Goal: Information Seeking & Learning: Learn about a topic

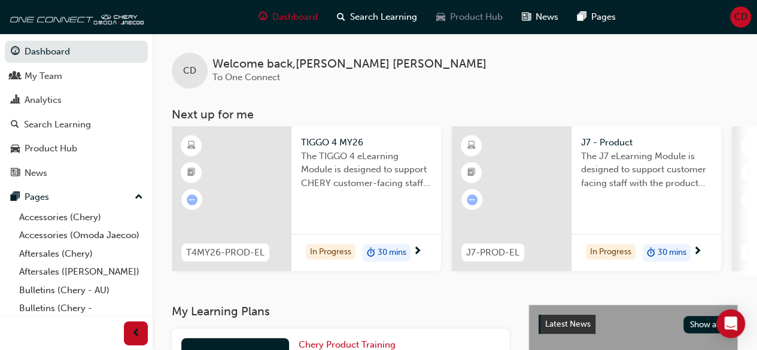
click at [454, 11] on span "Product Hub" at bounding box center [476, 17] width 53 height 14
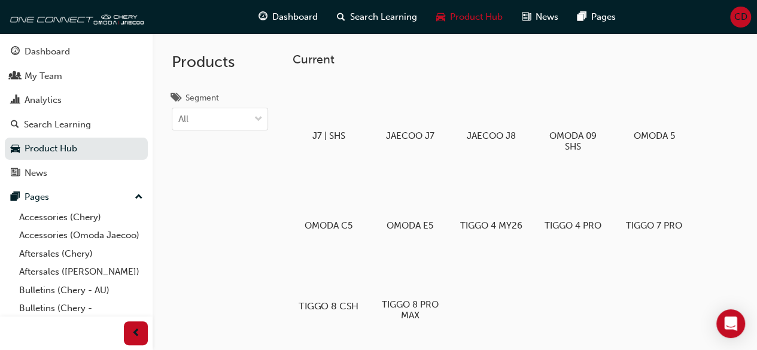
click at [320, 196] on div at bounding box center [328, 272] width 66 height 48
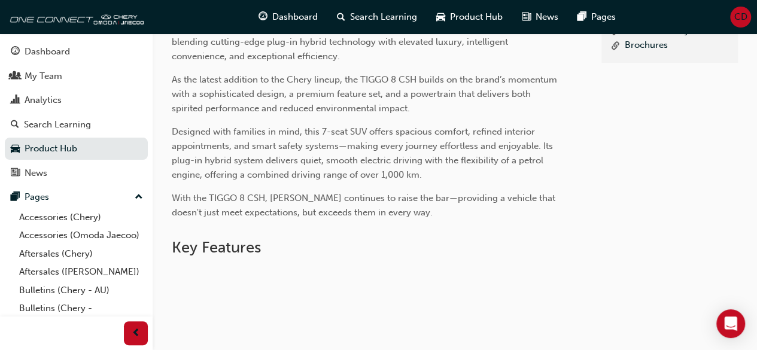
scroll to position [419, 0]
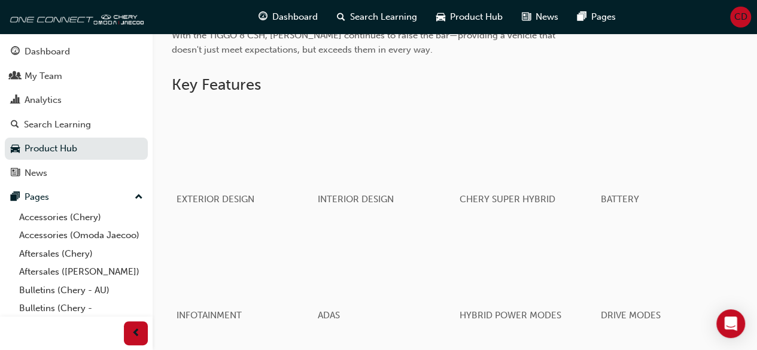
scroll to position [539, 0]
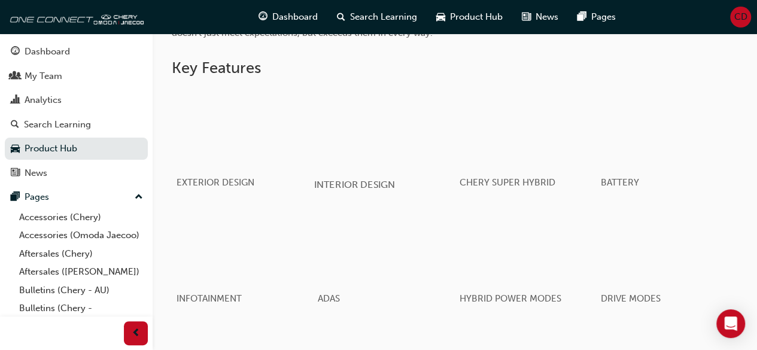
click at [420, 137] on div "button" at bounding box center [384, 128] width 141 height 79
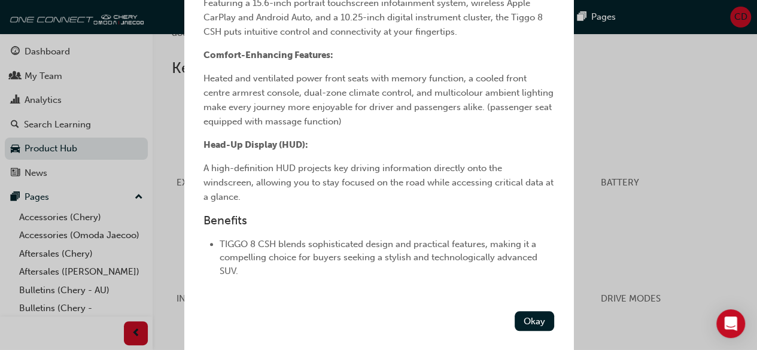
scroll to position [479, 0]
click at [642, 71] on div "INTERIOR DESIGN Feature Overview Premium Comfort Meets Intelligent Innovation T…" at bounding box center [378, 175] width 757 height 350
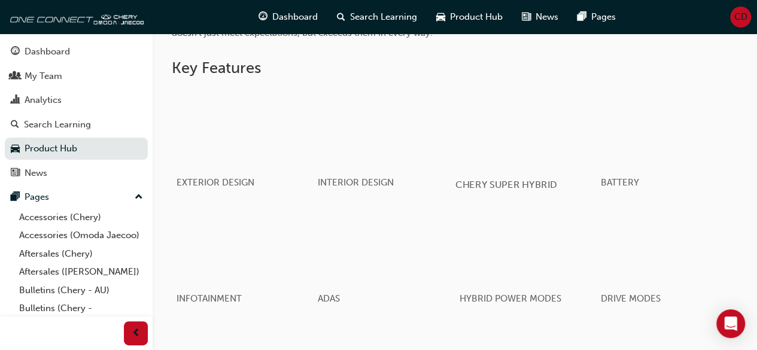
scroll to position [599, 0]
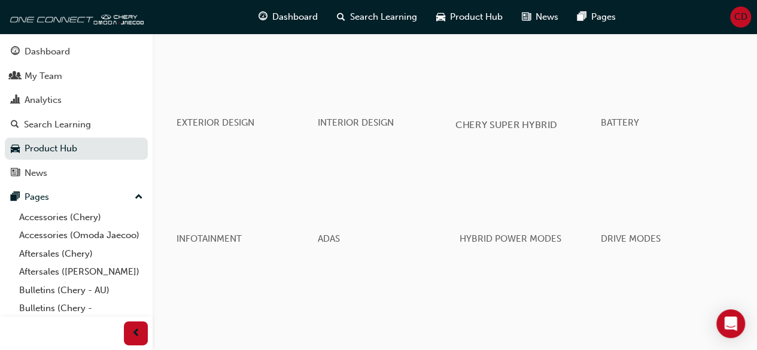
click at [542, 79] on div "button" at bounding box center [525, 68] width 141 height 79
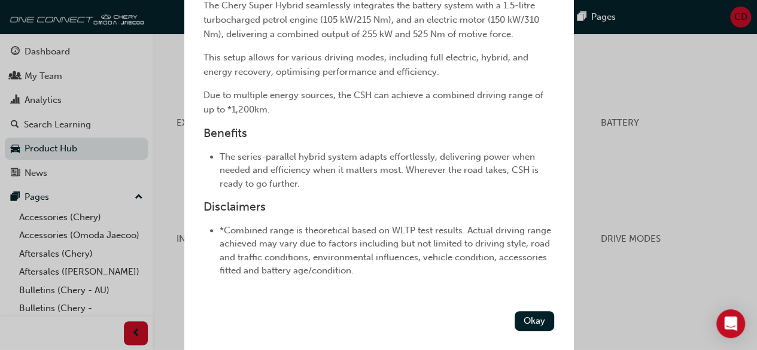
scroll to position [300, 0]
click at [662, 138] on div "CHERY SUPER HYBRID Feature Overview Feature Overview The Chery Super Hybrid sea…" at bounding box center [378, 175] width 757 height 350
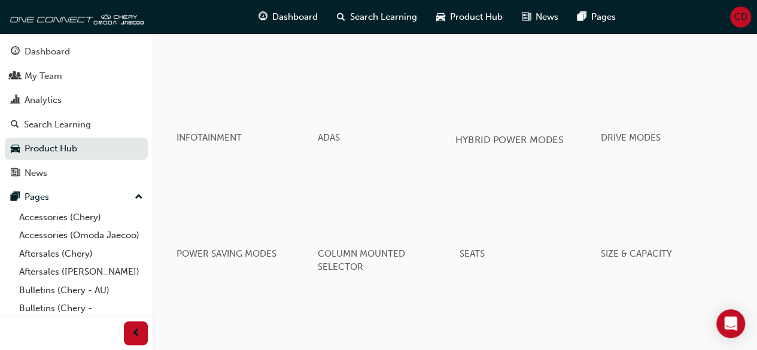
scroll to position [718, 0]
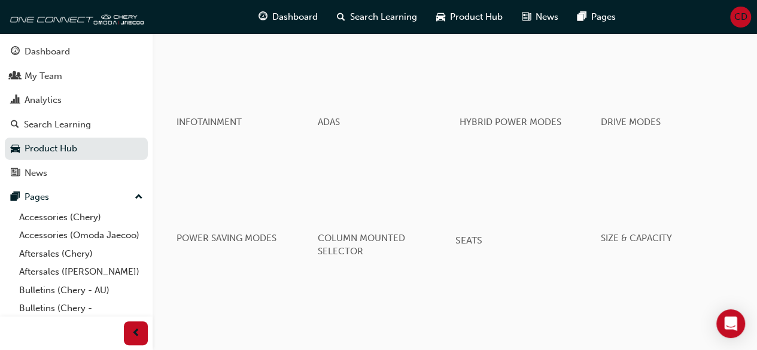
click at [545, 208] on div "button" at bounding box center [525, 183] width 141 height 79
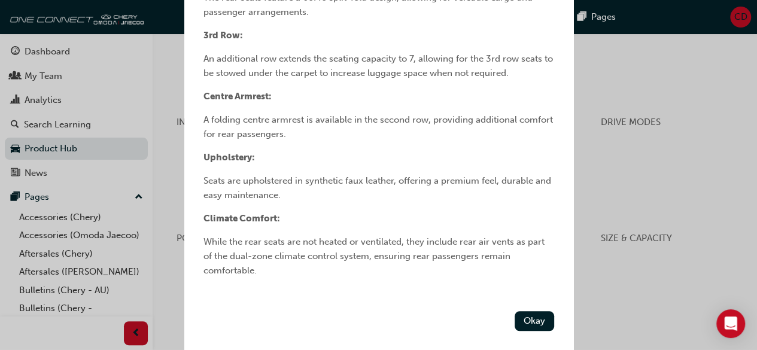
scroll to position [560, 0]
click at [654, 296] on div "SEATS Feature Overview Feature Overview Luxurious seating The front seats, with…" at bounding box center [378, 175] width 757 height 350
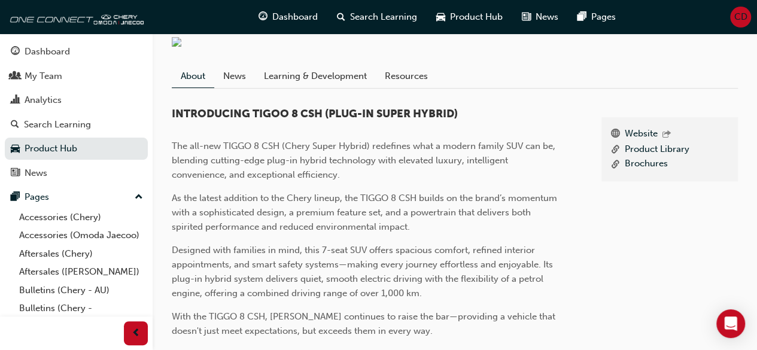
scroll to position [239, 0]
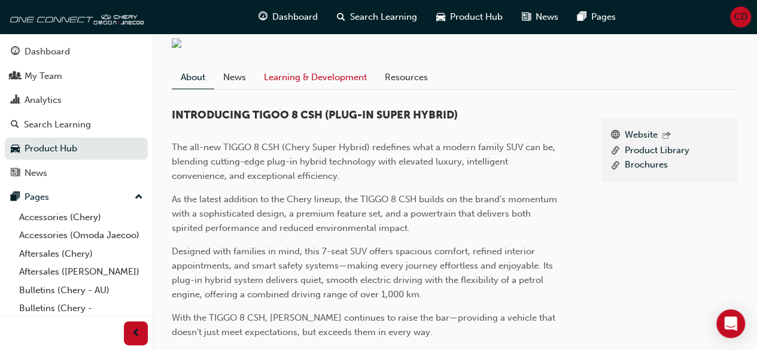
click at [304, 80] on link "Learning & Development" at bounding box center [315, 77] width 121 height 23
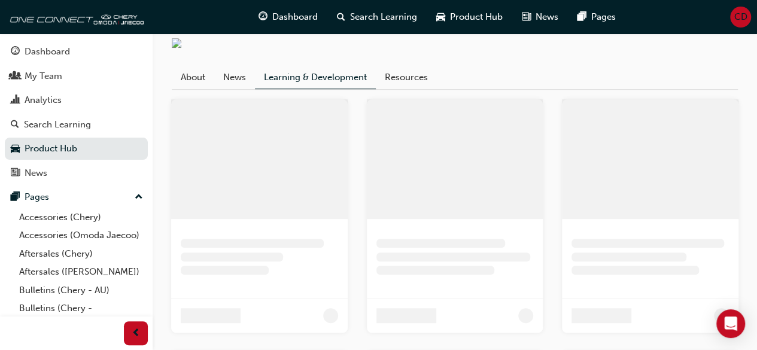
scroll to position [229, 0]
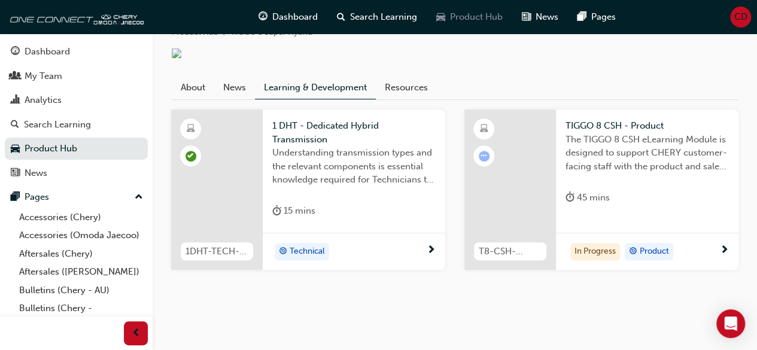
click at [482, 12] on span "Product Hub" at bounding box center [476, 17] width 53 height 14
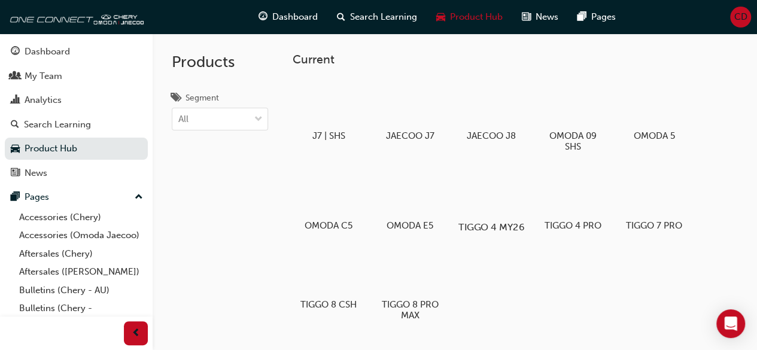
click at [476, 204] on div at bounding box center [491, 193] width 66 height 48
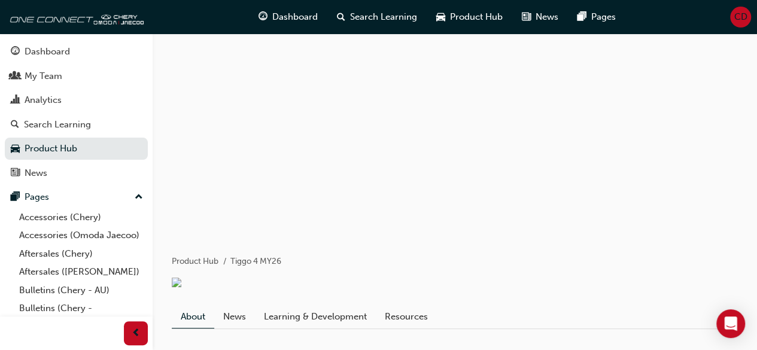
click at [356, 325] on link "Learning & Development" at bounding box center [315, 317] width 121 height 23
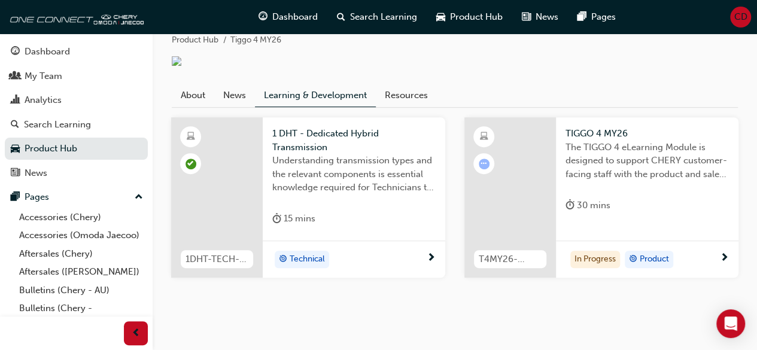
scroll to position [230, 0]
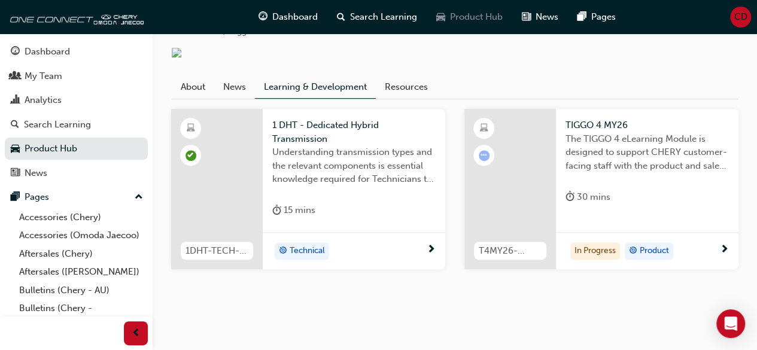
click at [482, 13] on span "Product Hub" at bounding box center [476, 17] width 53 height 14
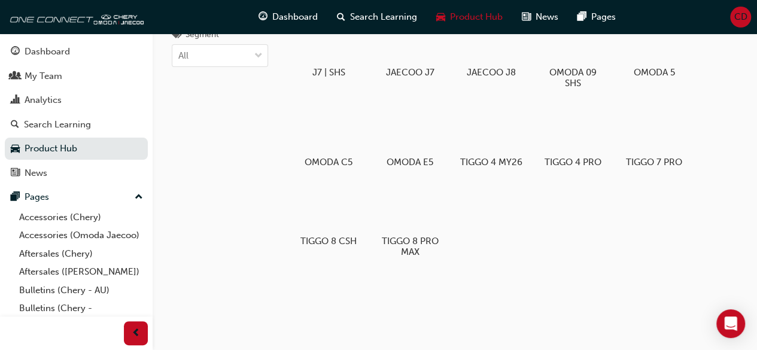
scroll to position [63, 0]
click at [583, 130] on div at bounding box center [572, 129] width 66 height 48
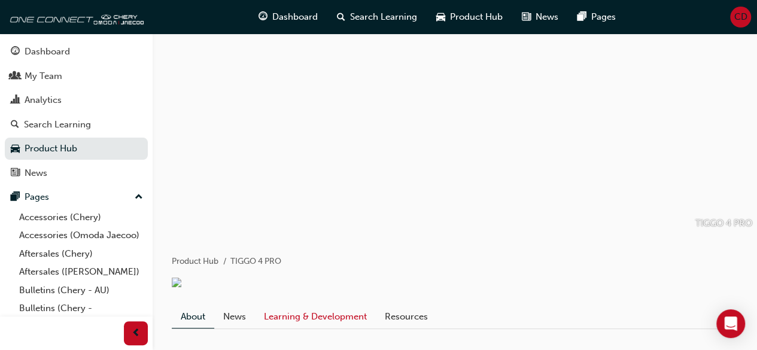
click at [318, 326] on link "Learning & Development" at bounding box center [315, 317] width 121 height 23
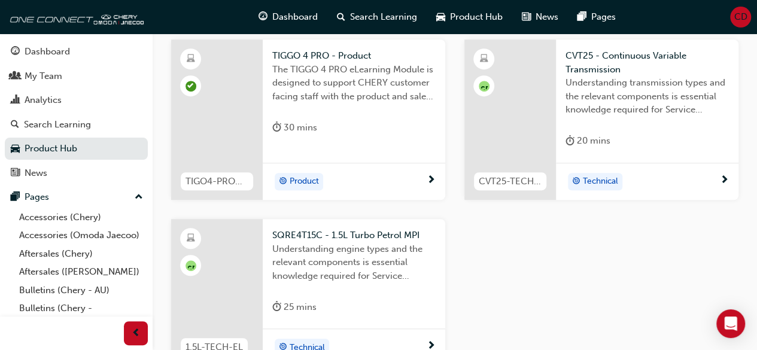
scroll to position [180, 0]
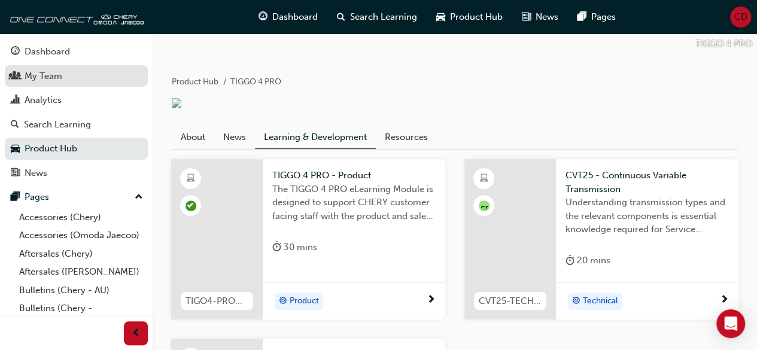
click at [58, 72] on div "My Team" at bounding box center [44, 76] width 38 height 14
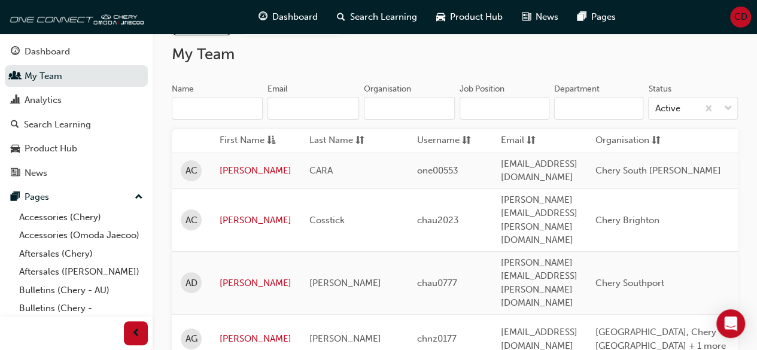
scroll to position [60, 0]
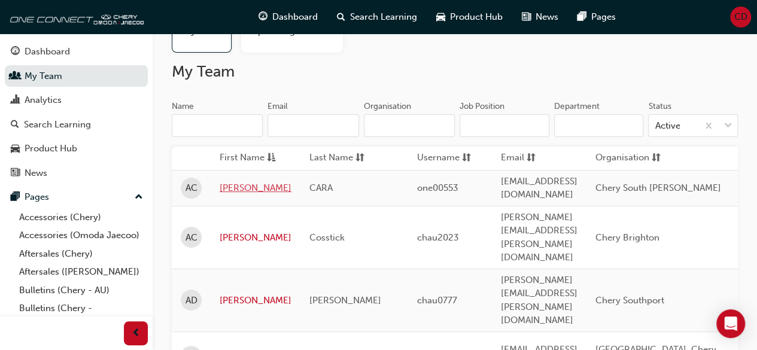
click at [225, 185] on link "AARON" at bounding box center [256, 188] width 72 height 14
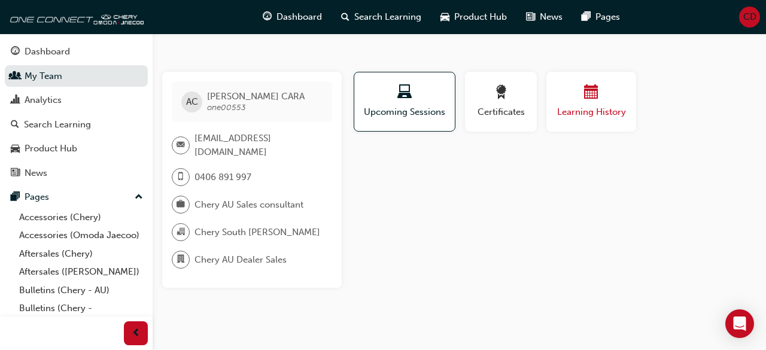
click at [568, 105] on div "Learning History" at bounding box center [591, 102] width 72 height 34
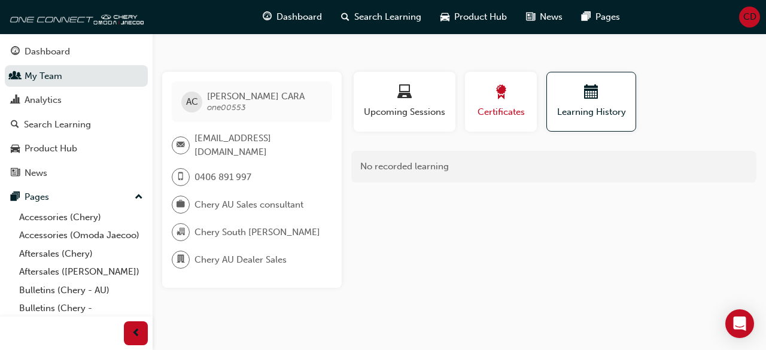
click at [513, 108] on span "Certificates" at bounding box center [501, 112] width 54 height 14
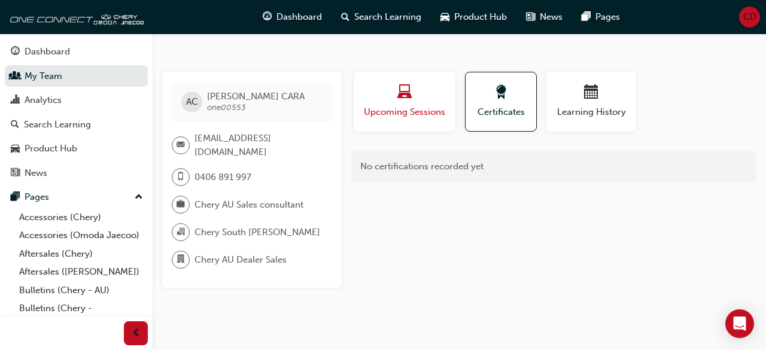
click at [438, 87] on div "button" at bounding box center [405, 94] width 84 height 19
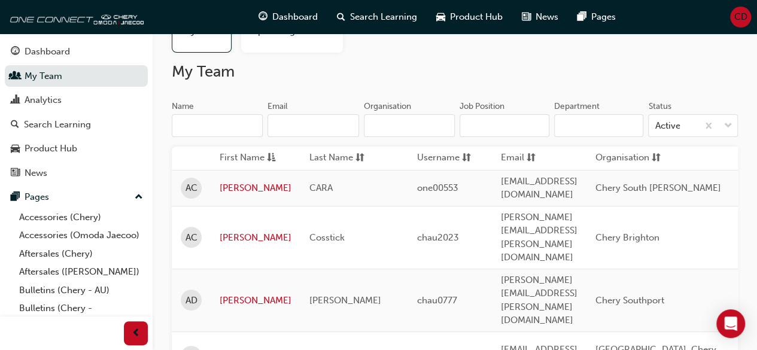
scroll to position [120, 0]
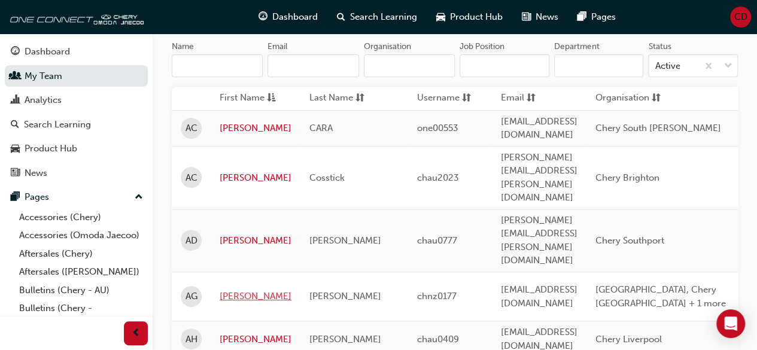
click at [236, 290] on link "Aaron" at bounding box center [256, 297] width 72 height 14
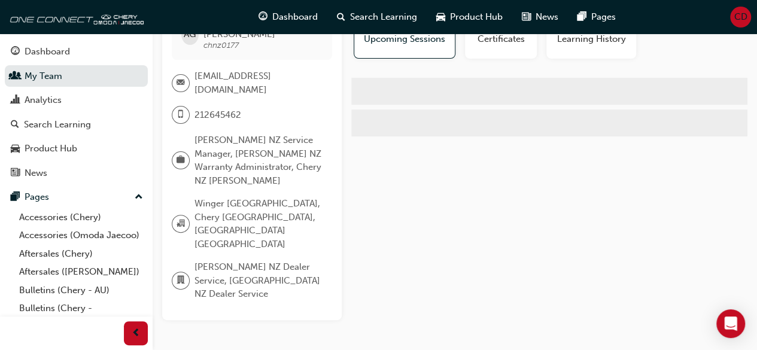
scroll to position [26, 0]
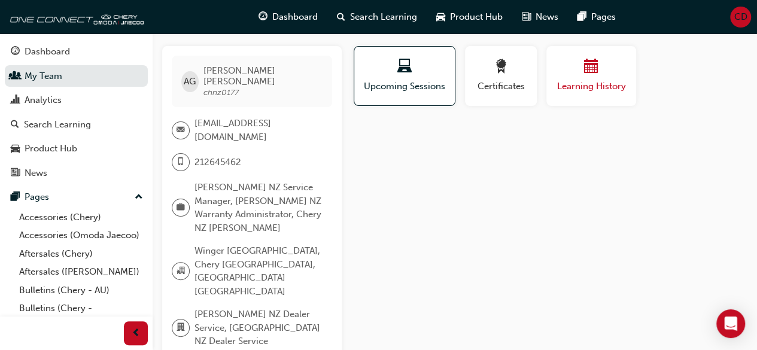
click at [565, 83] on span "Learning History" at bounding box center [591, 87] width 72 height 14
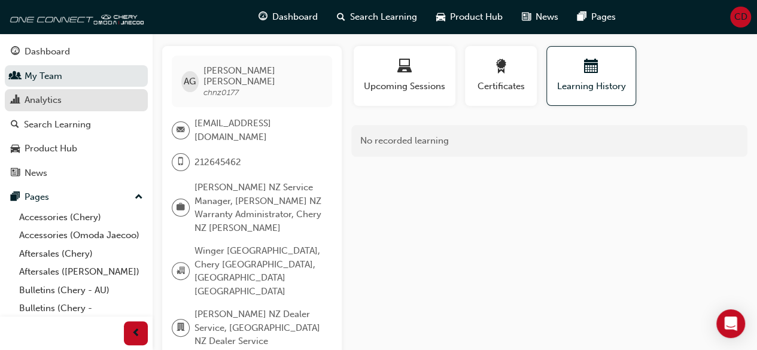
click at [86, 90] on link "Analytics" at bounding box center [76, 100] width 143 height 22
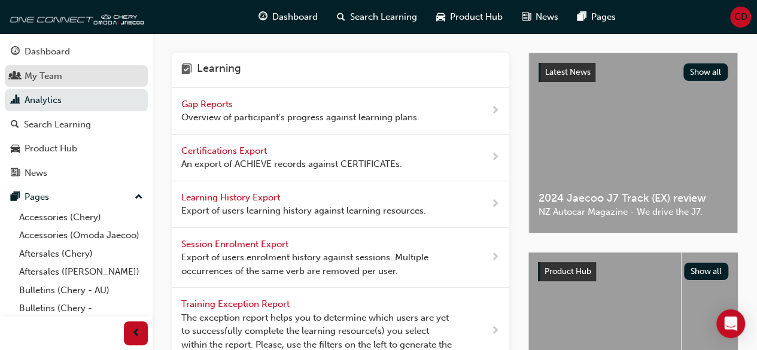
click at [77, 76] on div "My Team" at bounding box center [76, 76] width 131 height 15
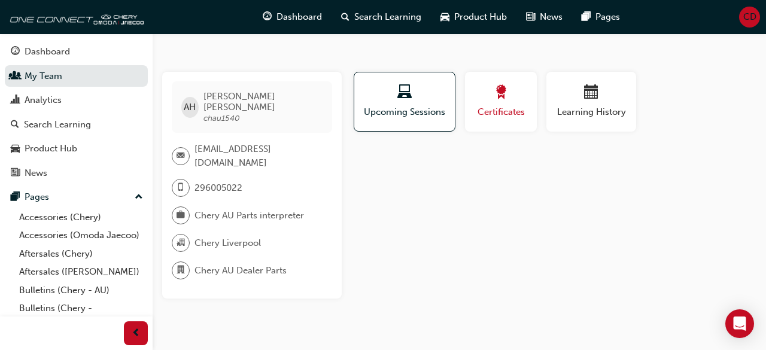
click at [512, 89] on div "button" at bounding box center [501, 94] width 54 height 19
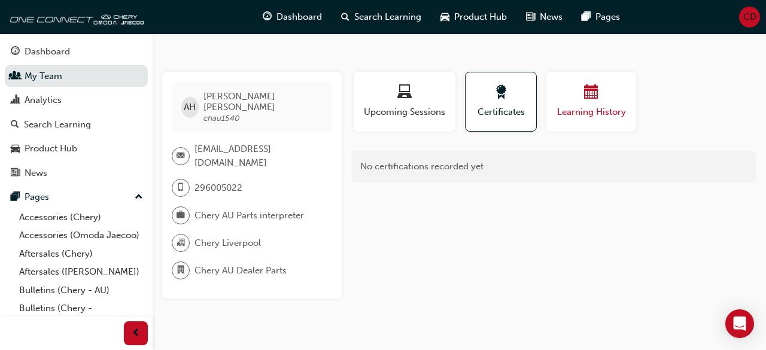
click at [575, 108] on span "Learning History" at bounding box center [591, 112] width 72 height 14
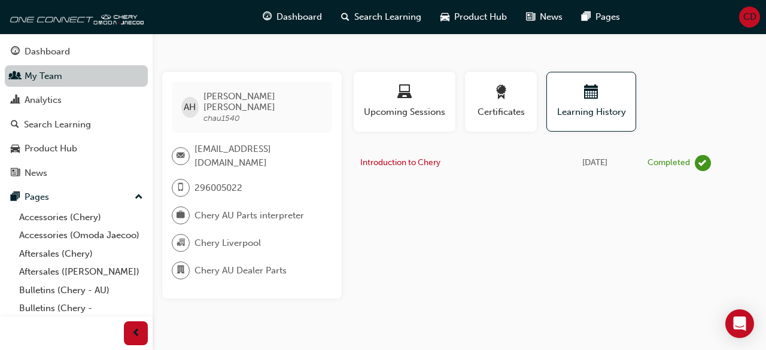
click at [40, 75] on link "My Team" at bounding box center [76, 76] width 143 height 22
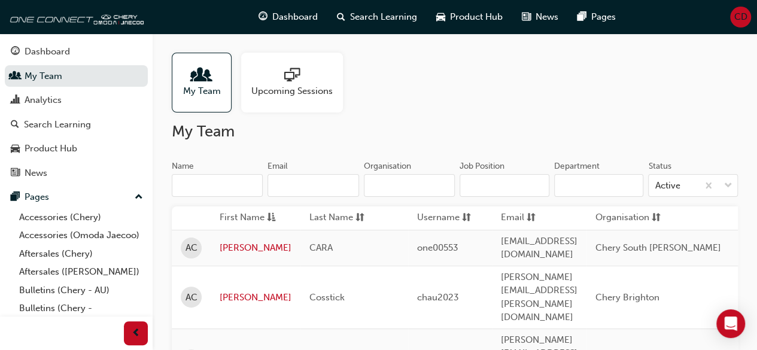
click at [248, 186] on input "Name" at bounding box center [217, 185] width 91 height 23
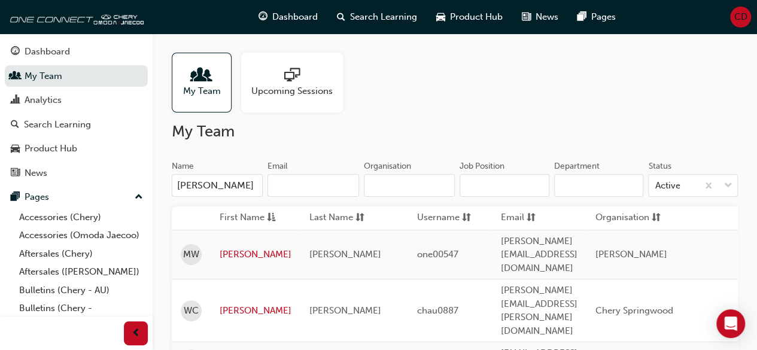
scroll to position [60, 0]
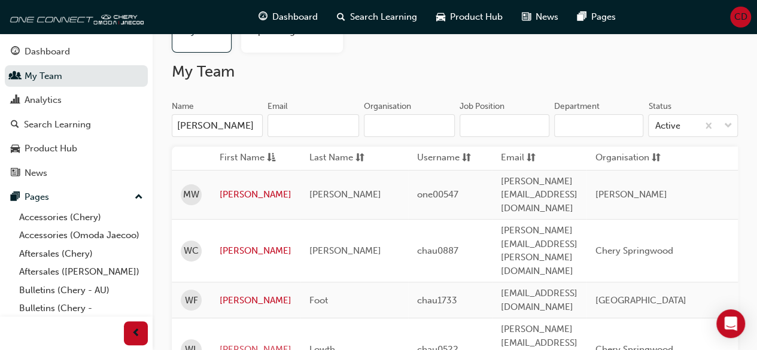
type input "warren"
click at [239, 343] on link "Warren" at bounding box center [256, 350] width 72 height 14
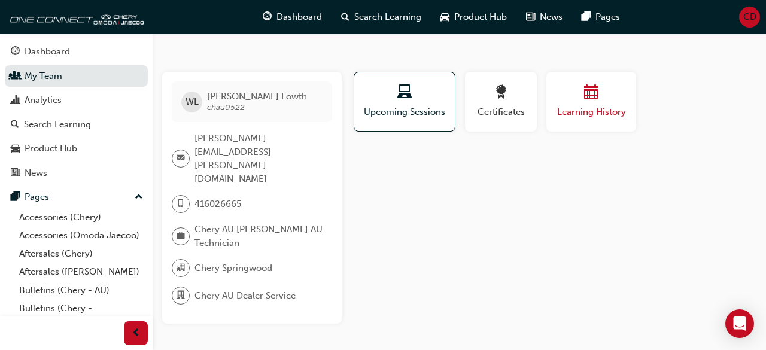
click at [567, 101] on div "button" at bounding box center [591, 94] width 72 height 19
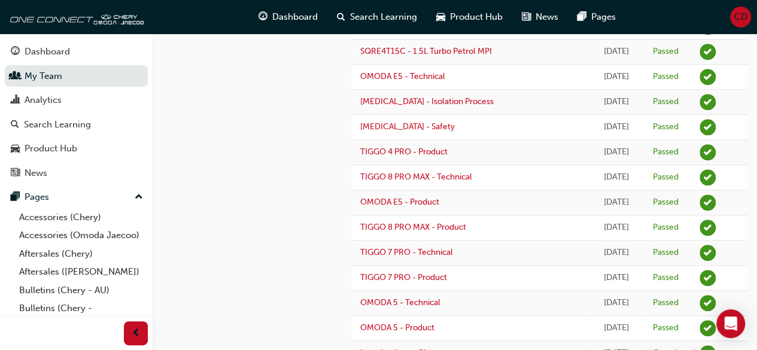
scroll to position [419, 0]
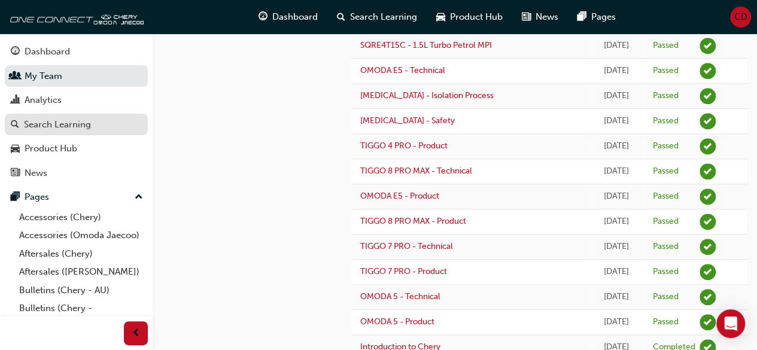
click at [75, 126] on div "Search Learning" at bounding box center [57, 125] width 67 height 14
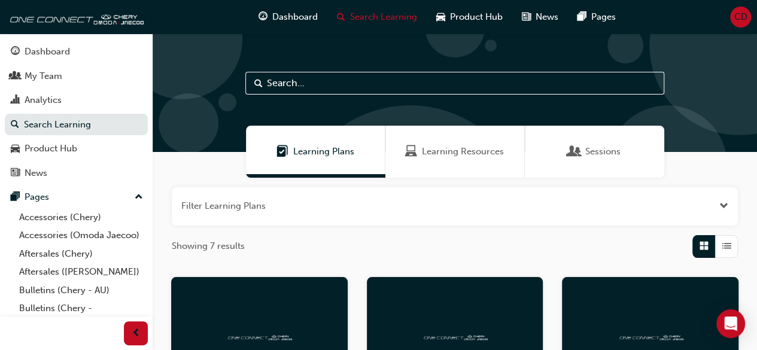
click at [412, 146] on span "Learning Resources" at bounding box center [411, 152] width 12 height 14
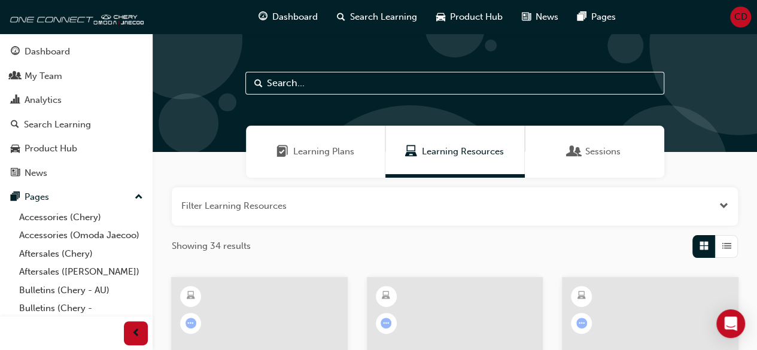
click at [394, 89] on input "text" at bounding box center [454, 83] width 419 height 23
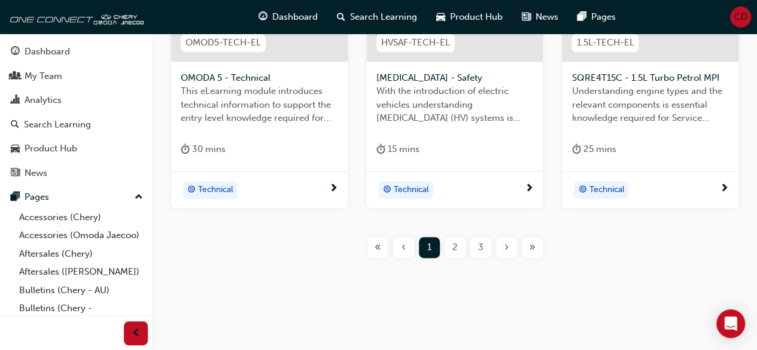
scroll to position [637, 0]
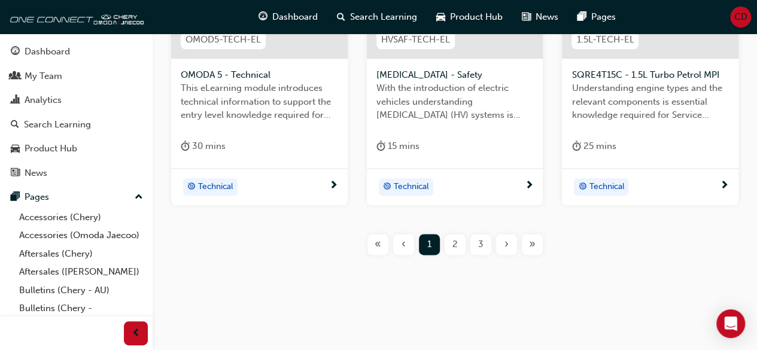
type input "tech"
click at [456, 240] on span "2" at bounding box center [454, 245] width 5 height 14
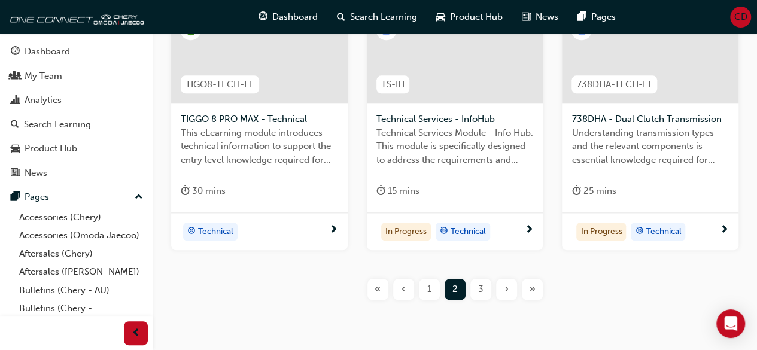
scroll to position [504, 0]
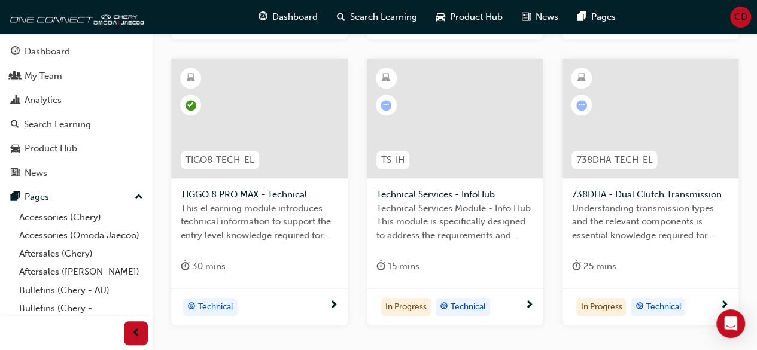
click at [447, 117] on div at bounding box center [455, 119] width 177 height 120
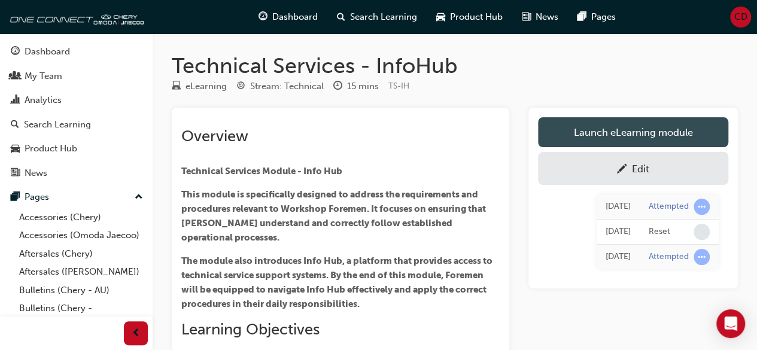
click at [627, 128] on link "Launch eLearning module" at bounding box center [633, 132] width 190 height 30
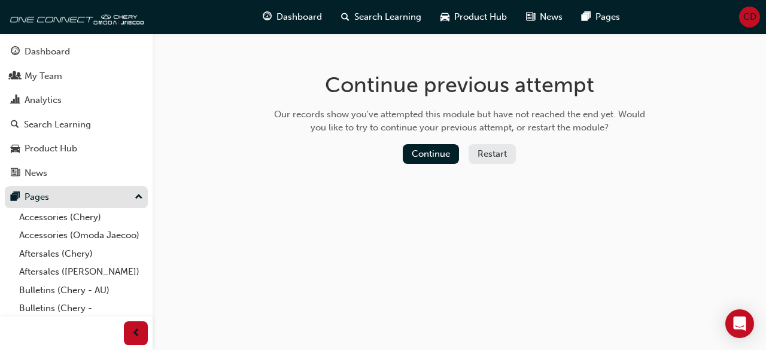
click at [50, 196] on div "Pages" at bounding box center [76, 197] width 131 height 15
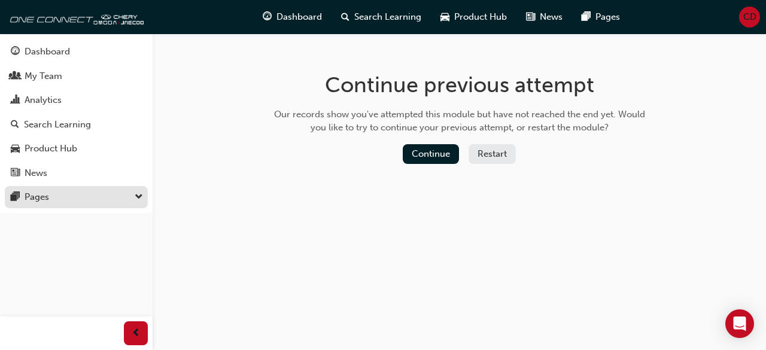
click at [50, 196] on div "Pages" at bounding box center [76, 197] width 131 height 15
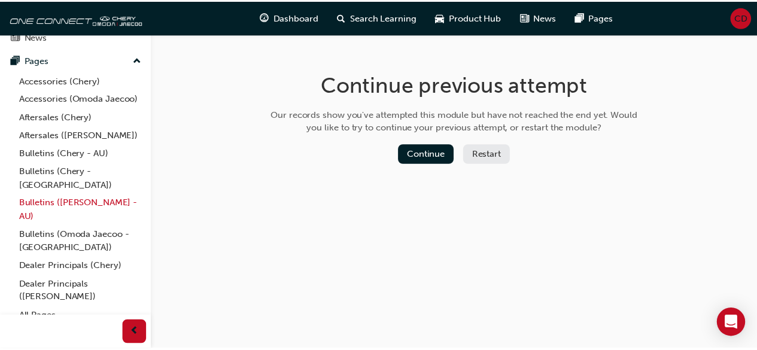
scroll to position [147, 0]
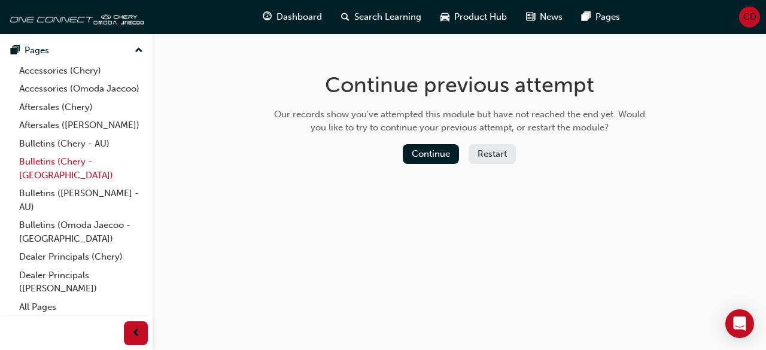
click at [60, 175] on link "Bulletins (Chery - [GEOGRAPHIC_DATA])" at bounding box center [80, 169] width 133 height 32
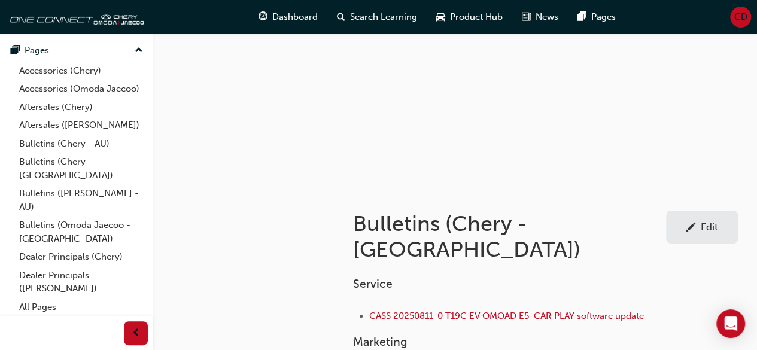
scroll to position [174, 0]
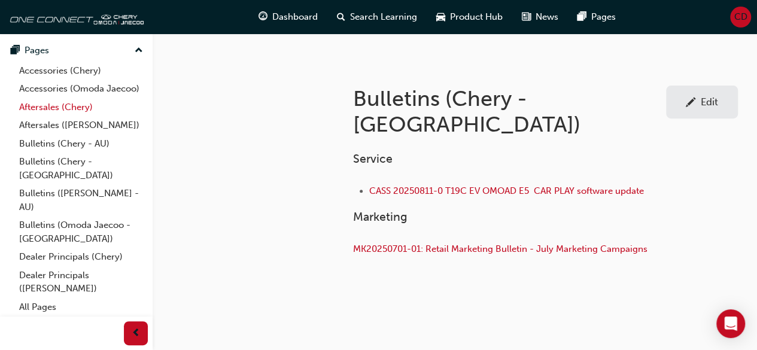
click at [53, 117] on link "Aftersales (Chery)" at bounding box center [80, 107] width 133 height 19
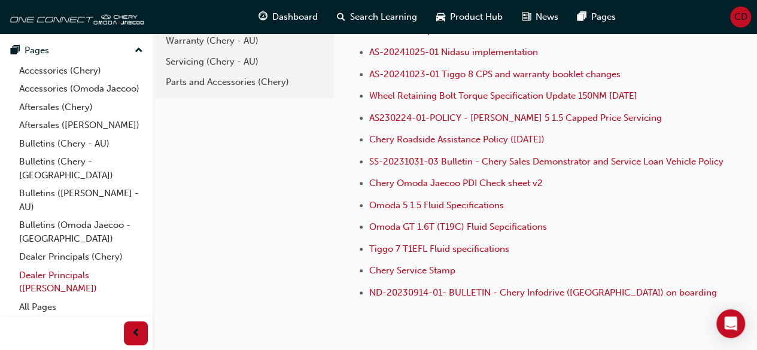
scroll to position [283, 0]
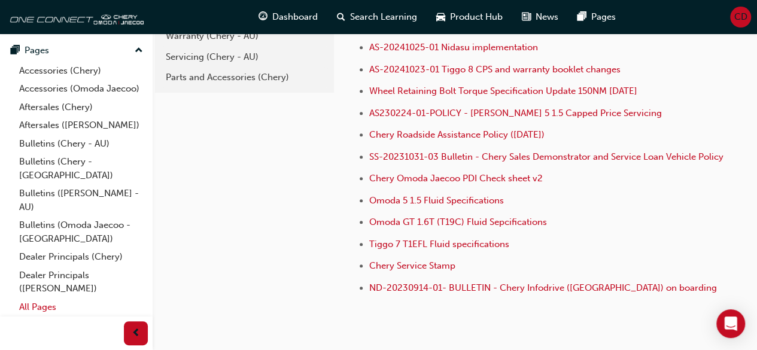
click at [44, 303] on link "All Pages" at bounding box center [80, 307] width 133 height 19
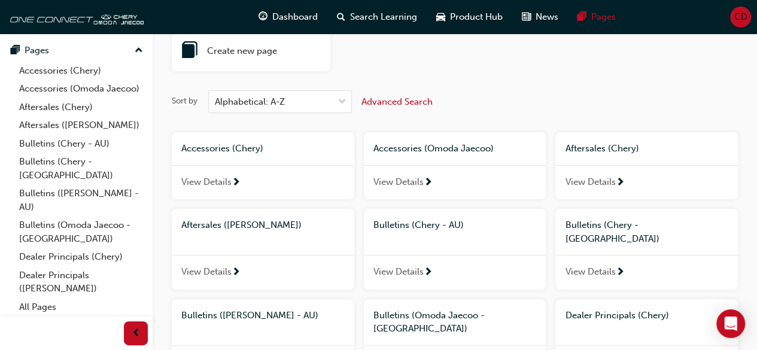
scroll to position [120, 0]
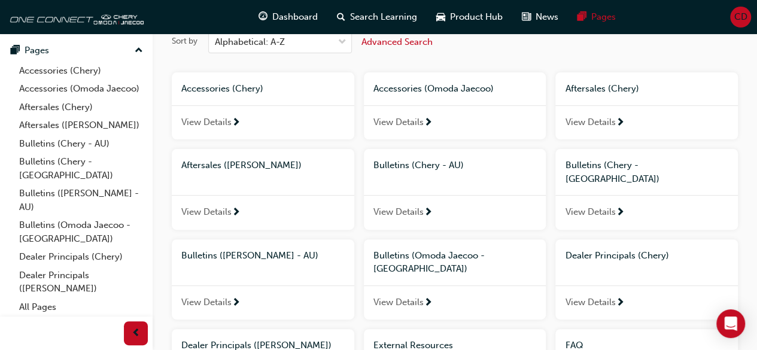
click at [575, 162] on span "Bulletins (Chery - [GEOGRAPHIC_DATA])" at bounding box center [612, 172] width 94 height 25
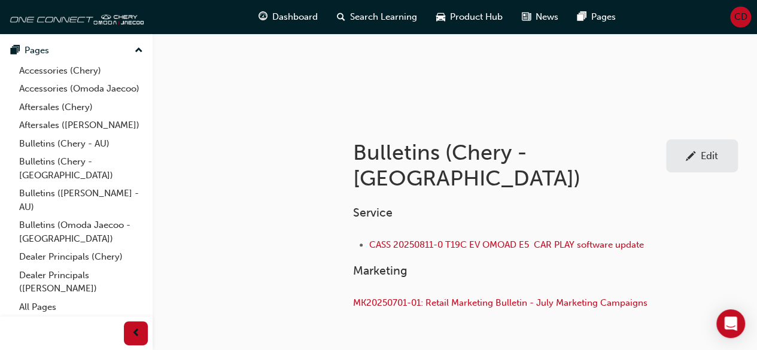
scroll to position [174, 0]
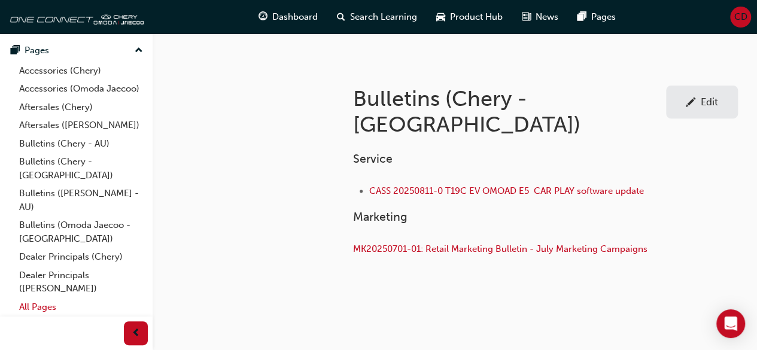
click at [42, 305] on link "All Pages" at bounding box center [80, 307] width 133 height 19
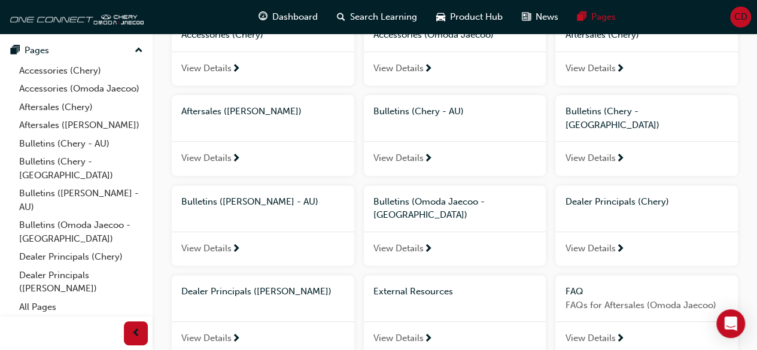
scroll to position [114, 0]
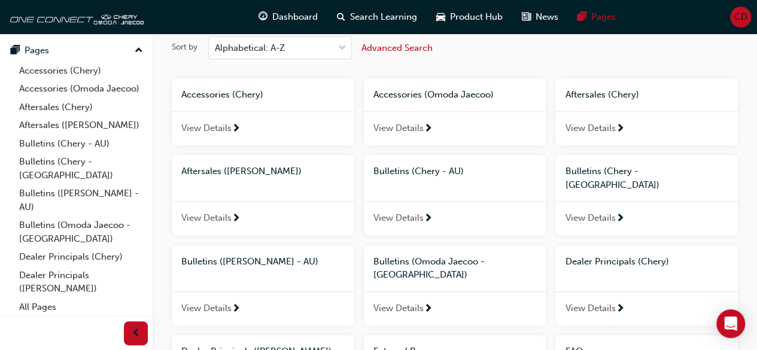
click at [580, 94] on span "Aftersales (Chery)" at bounding box center [602, 94] width 74 height 11
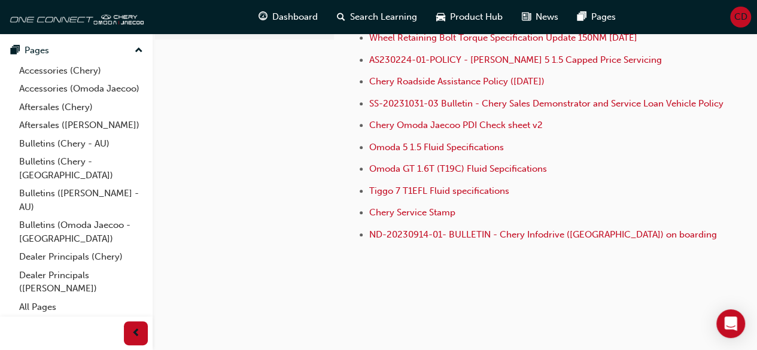
scroll to position [343, 0]
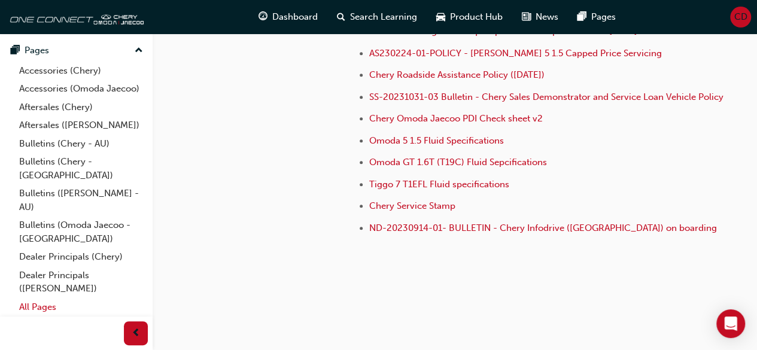
click at [53, 302] on link "All Pages" at bounding box center [80, 307] width 133 height 19
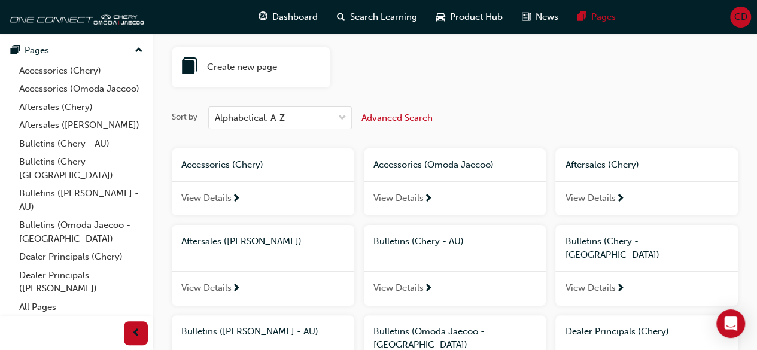
scroll to position [104, 0]
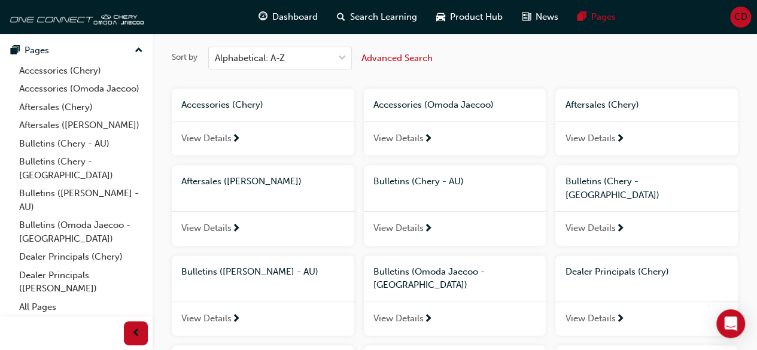
click at [284, 176] on span "Aftersales ([PERSON_NAME])" at bounding box center [241, 181] width 120 height 11
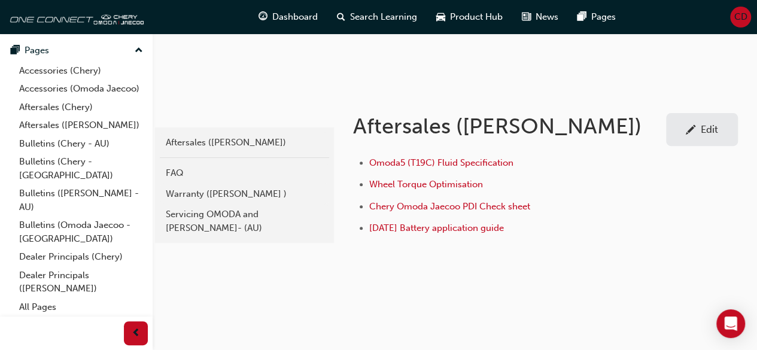
scroll to position [148, 0]
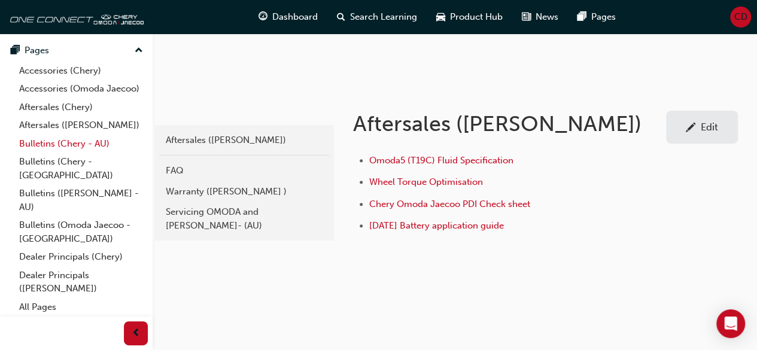
click at [62, 153] on link "Bulletins (Chery - AU)" at bounding box center [80, 144] width 133 height 19
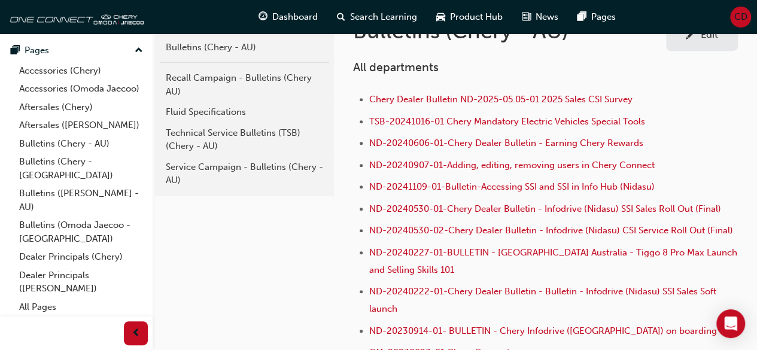
scroll to position [171, 0]
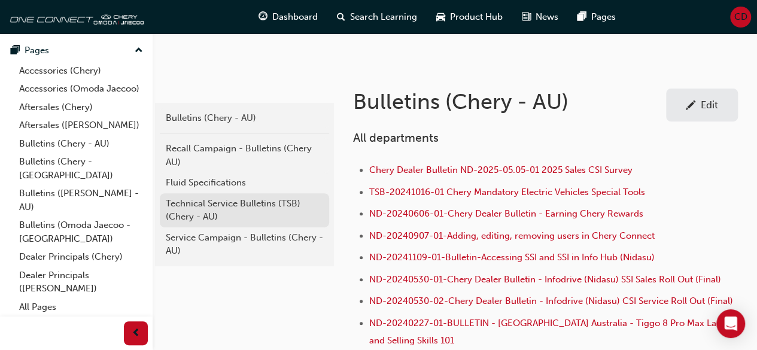
click at [215, 207] on div "Technical Service Bulletins (TSB) (Chery - AU)" at bounding box center [244, 210] width 157 height 27
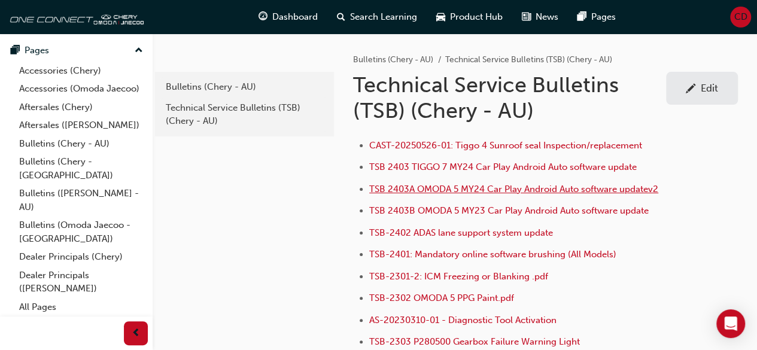
scroll to position [60, 0]
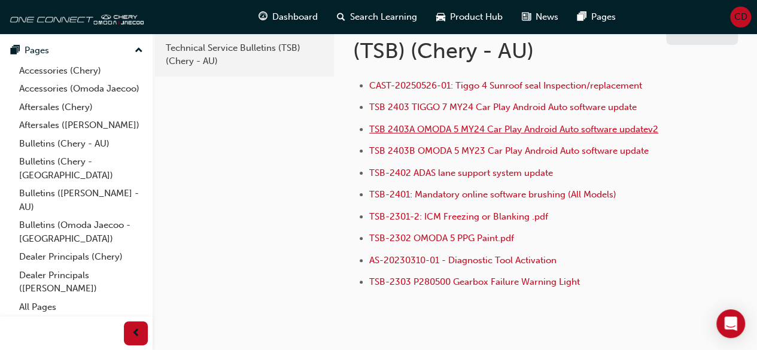
click at [416, 126] on span "TSB 2403A OMODA 5 MY24 Car Play Android Auto software updatev2" at bounding box center [513, 129] width 289 height 11
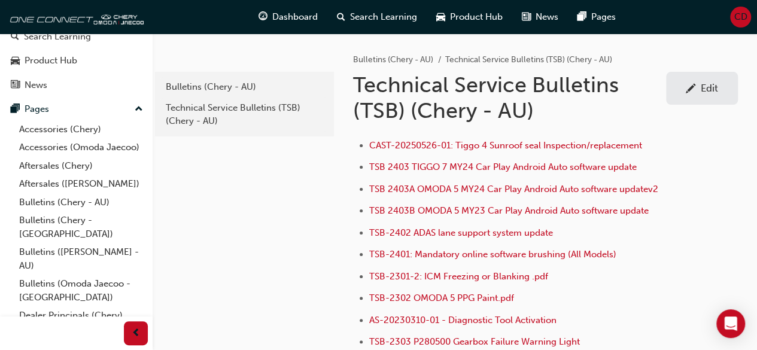
scroll to position [147, 0]
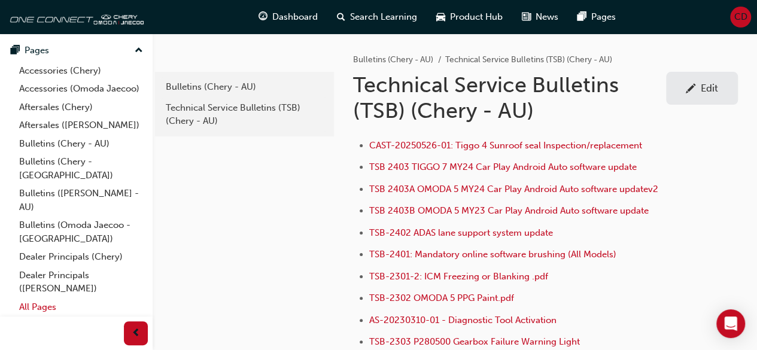
click at [55, 312] on link "All Pages" at bounding box center [80, 307] width 133 height 19
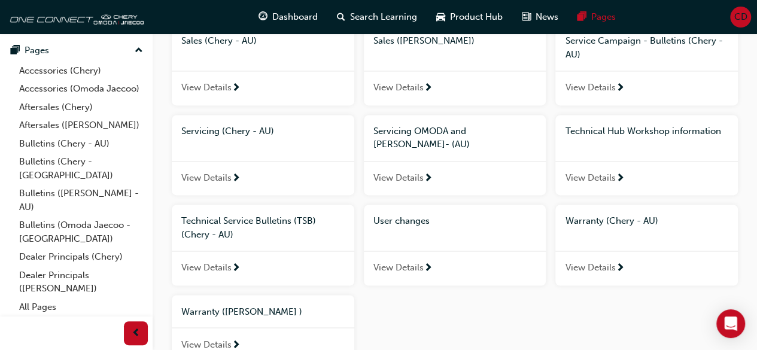
scroll to position [834, 0]
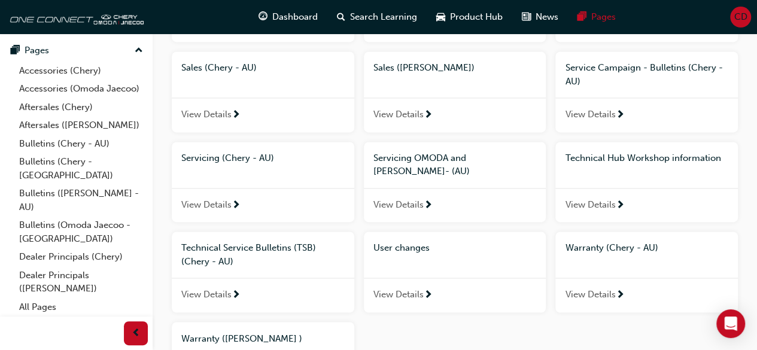
click at [420, 232] on div "User changes" at bounding box center [455, 248] width 183 height 33
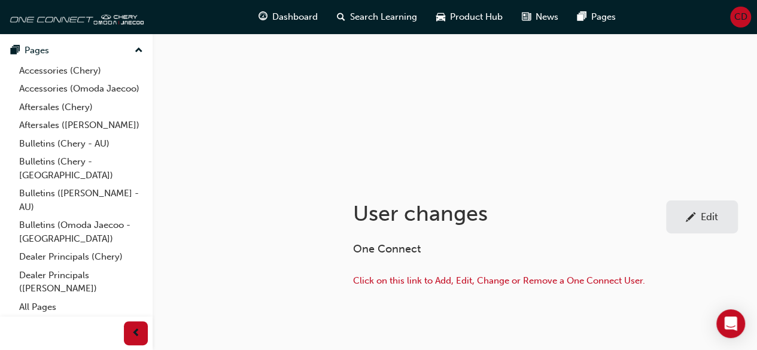
scroll to position [114, 0]
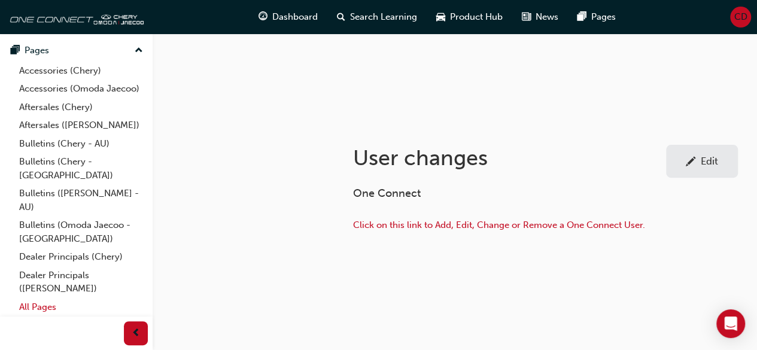
drag, startPoint x: 115, startPoint y: 201, endPoint x: 25, endPoint y: 307, distance: 139.7
click at [25, 307] on link "All Pages" at bounding box center [80, 307] width 133 height 19
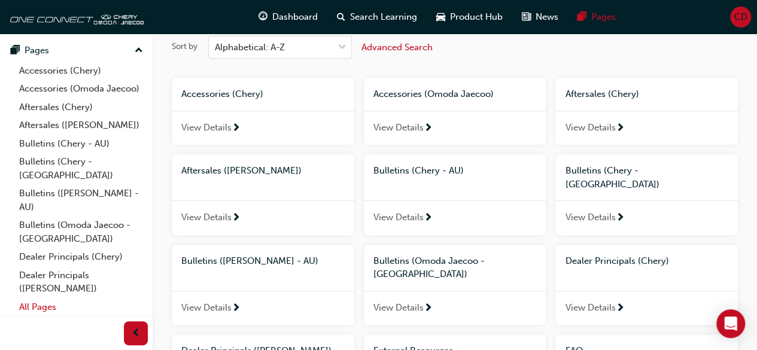
click at [25, 307] on link "All Pages" at bounding box center [80, 307] width 133 height 19
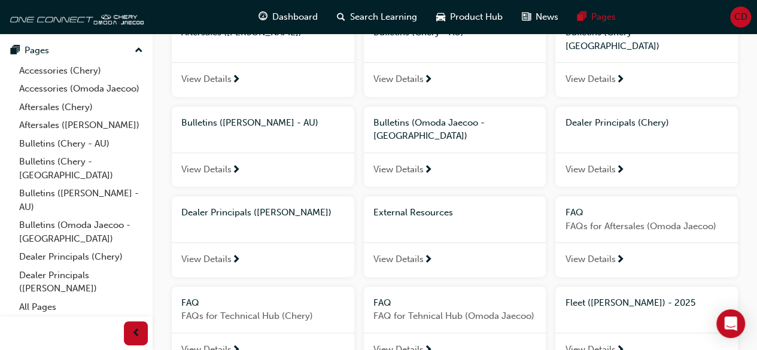
scroll to position [234, 0]
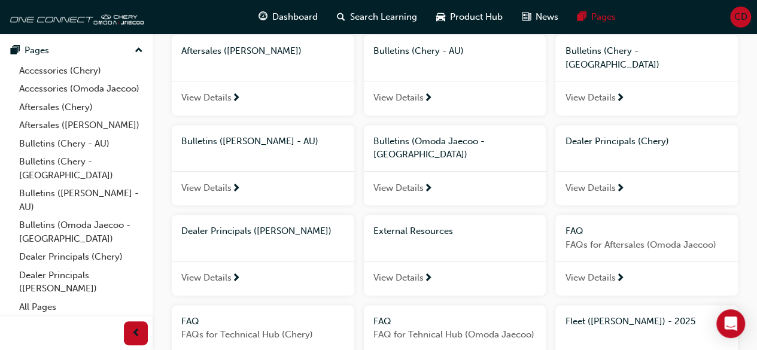
click at [573, 226] on span "FAQ" at bounding box center [574, 231] width 18 height 11
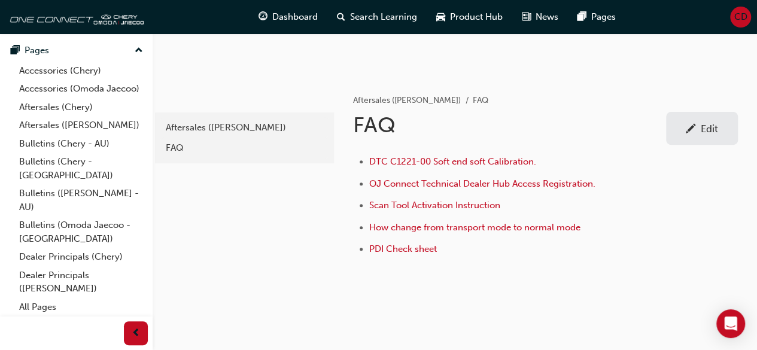
scroll to position [180, 0]
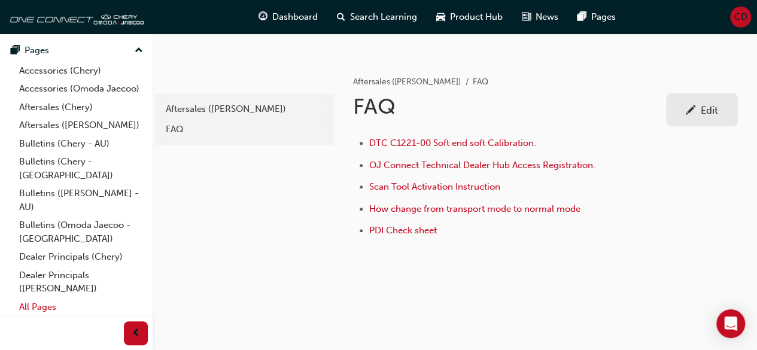
click at [37, 303] on link "All Pages" at bounding box center [80, 307] width 133 height 19
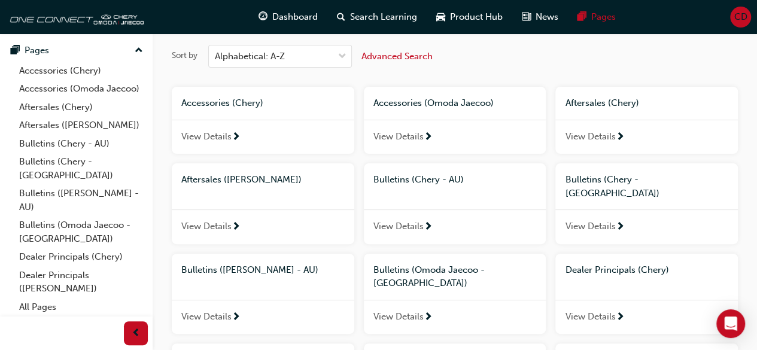
scroll to position [180, 0]
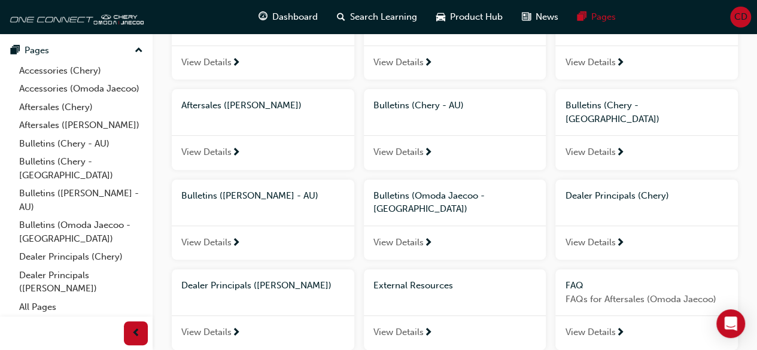
click at [446, 280] on span "External Resources" at bounding box center [413, 285] width 80 height 11
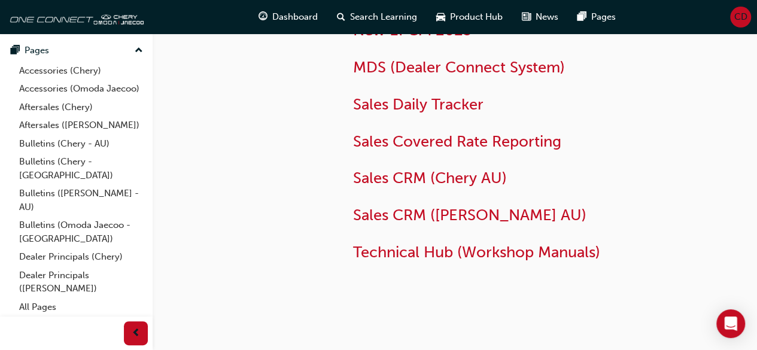
scroll to position [120, 0]
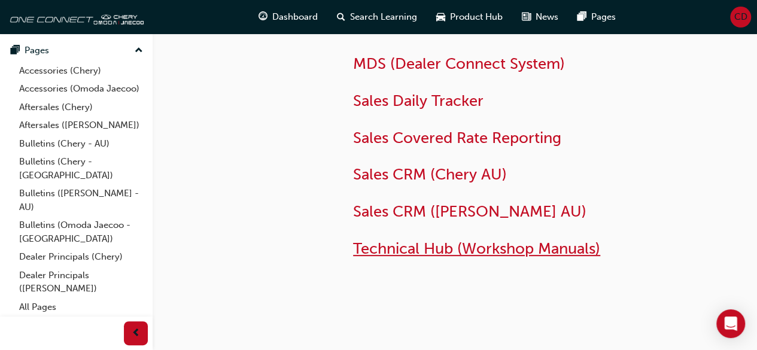
click at [425, 250] on span "Technical Hub (Workshop Manuals)" at bounding box center [476, 248] width 247 height 19
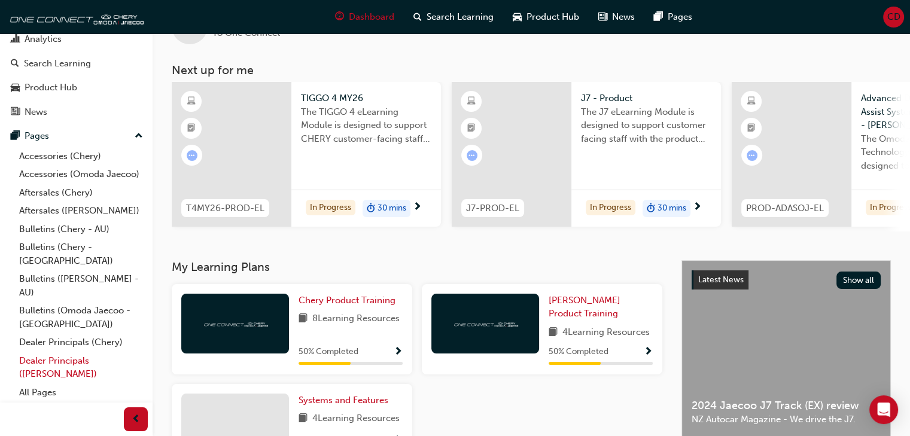
scroll to position [180, 0]
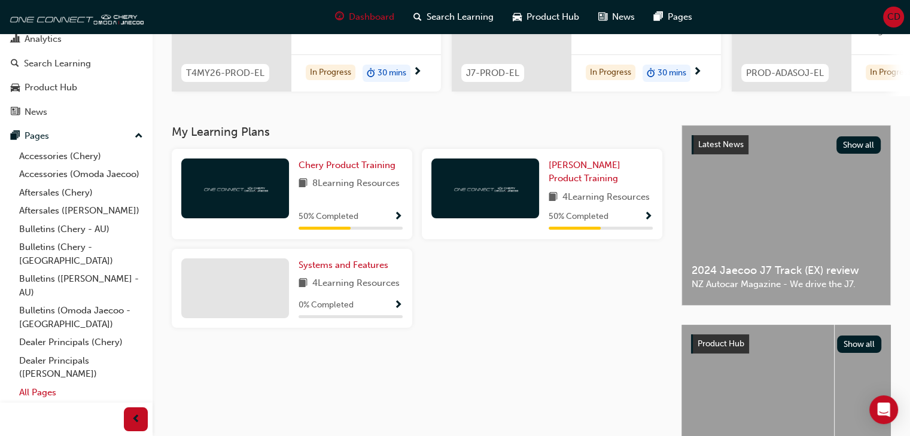
click at [42, 390] on link "All Pages" at bounding box center [80, 393] width 133 height 19
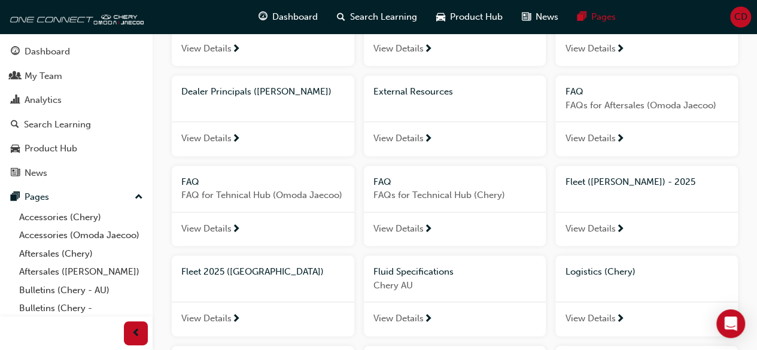
scroll to position [356, 0]
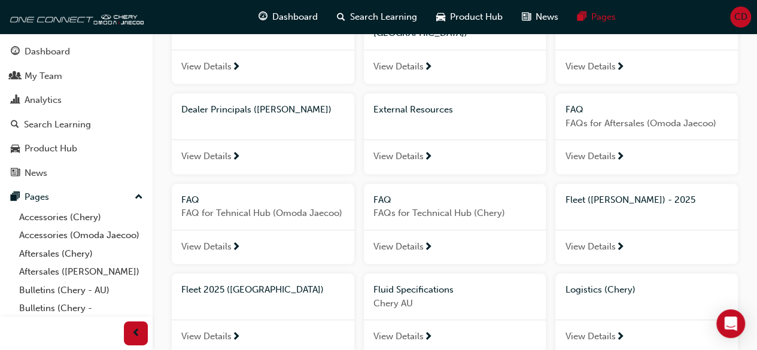
click at [440, 104] on span "External Resources" at bounding box center [413, 109] width 80 height 11
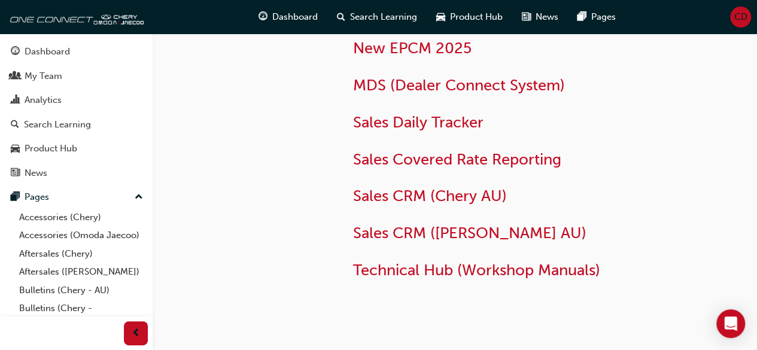
scroll to position [120, 0]
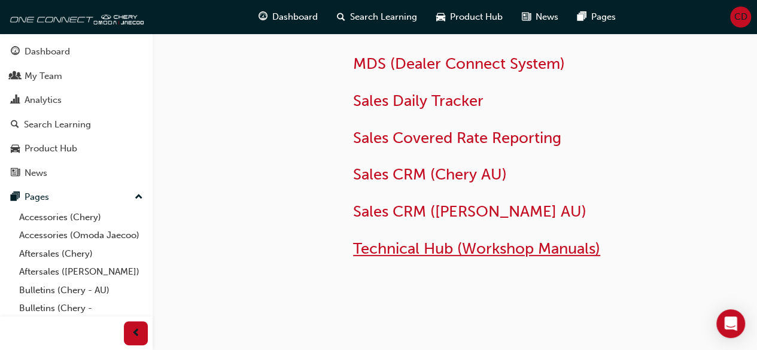
click at [410, 253] on span "Technical Hub (Workshop Manuals)" at bounding box center [476, 248] width 247 height 19
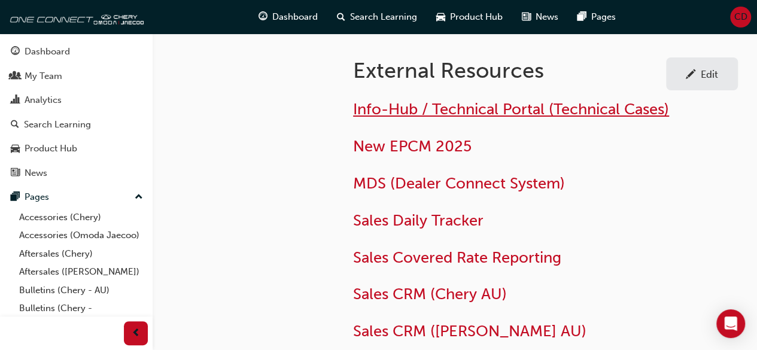
click at [451, 112] on span "Info-Hub / Technical Portal (Technical Cases)" at bounding box center [511, 109] width 316 height 19
